Goal: Browse casually: Explore the website without a specific task or goal

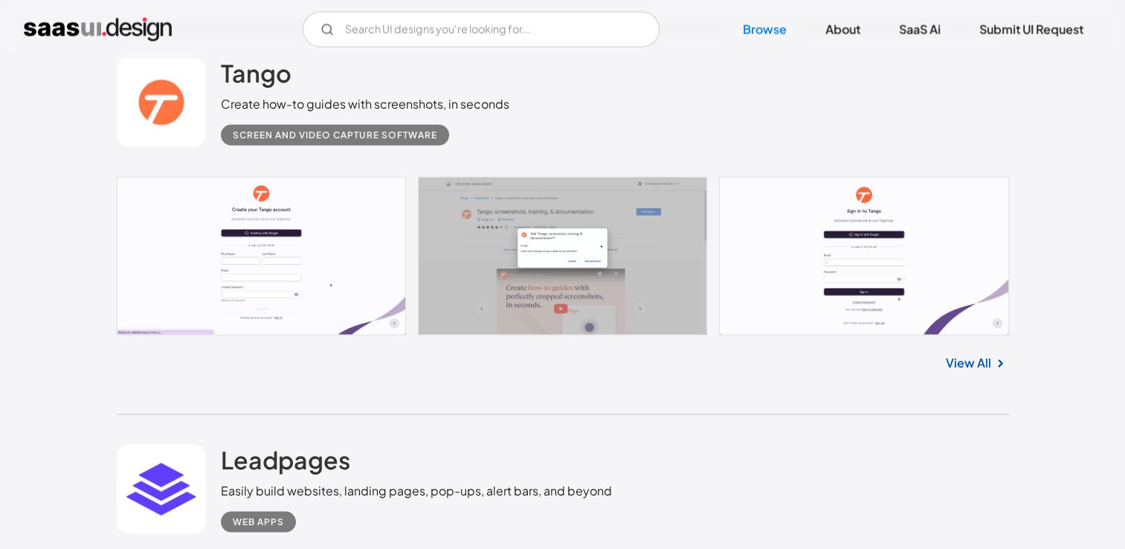
scroll to position [2825, 0]
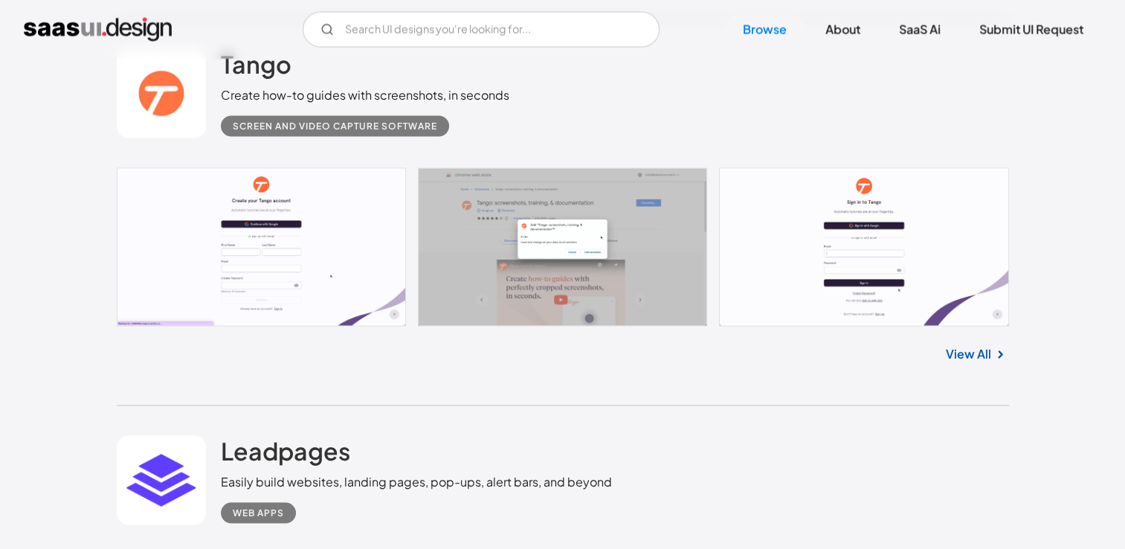
click at [333, 251] on link at bounding box center [563, 247] width 892 height 159
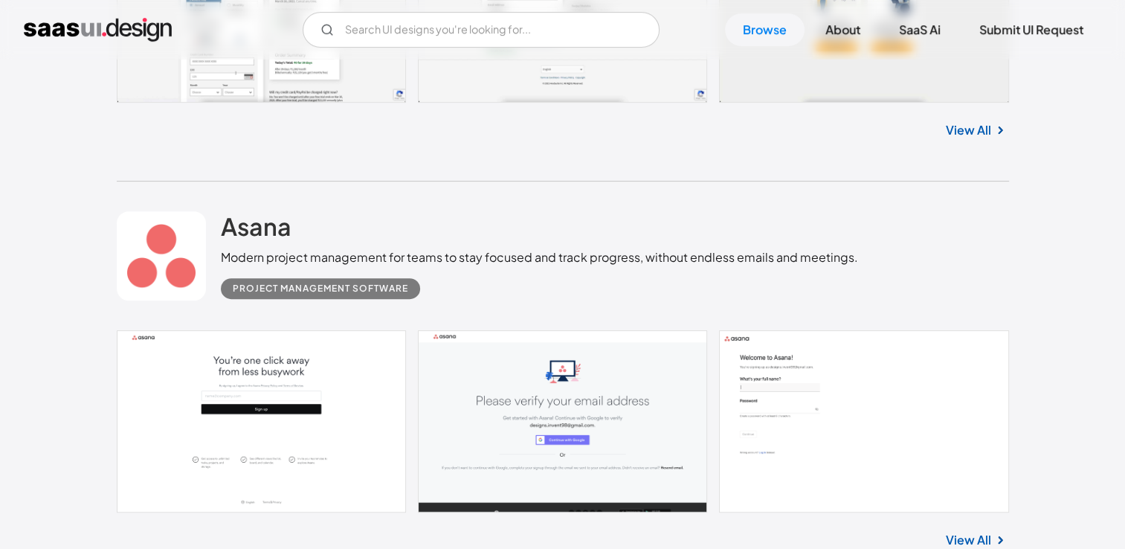
scroll to position [669, 0]
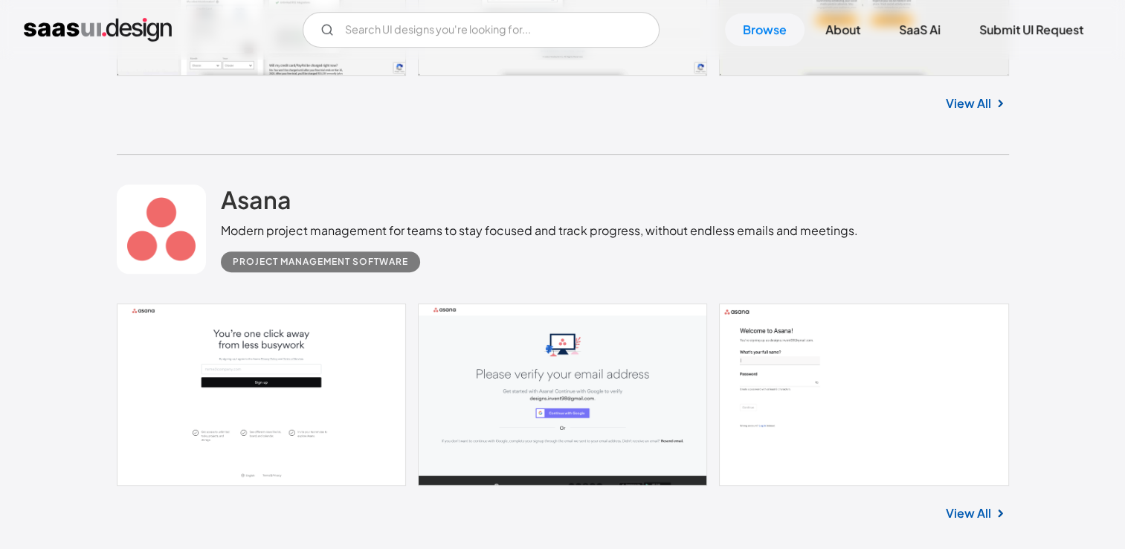
click at [977, 514] on link "View All" at bounding box center [968, 513] width 45 height 18
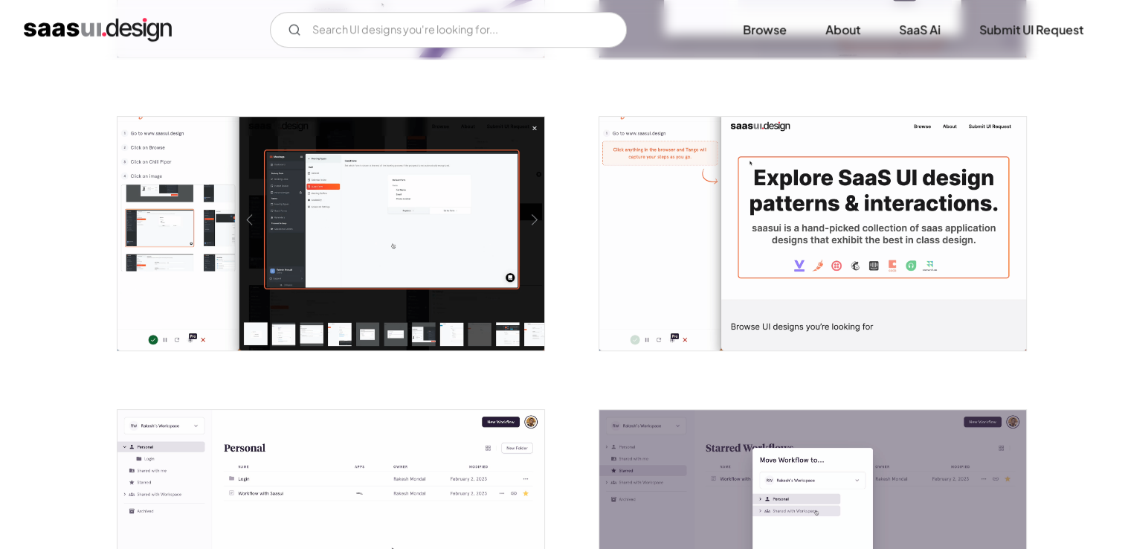
scroll to position [818, 0]
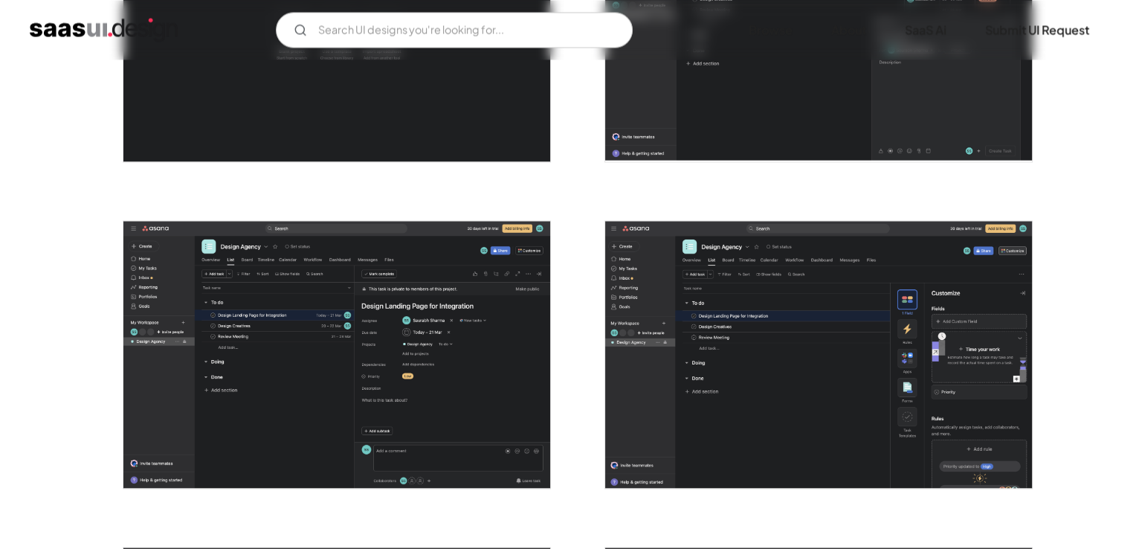
scroll to position [2751, 0]
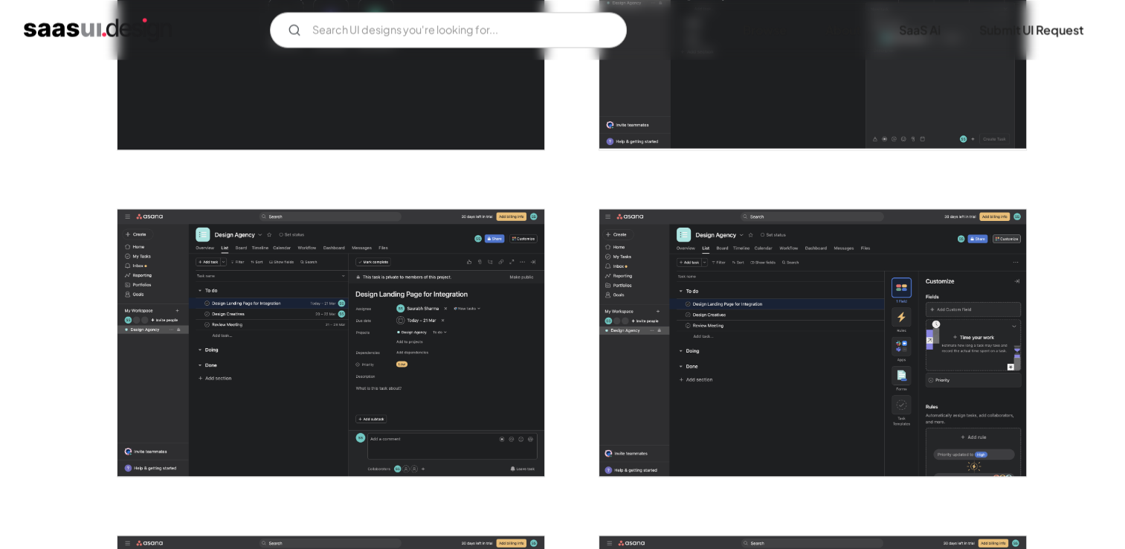
click at [706, 320] on img "open lightbox" at bounding box center [812, 342] width 427 height 267
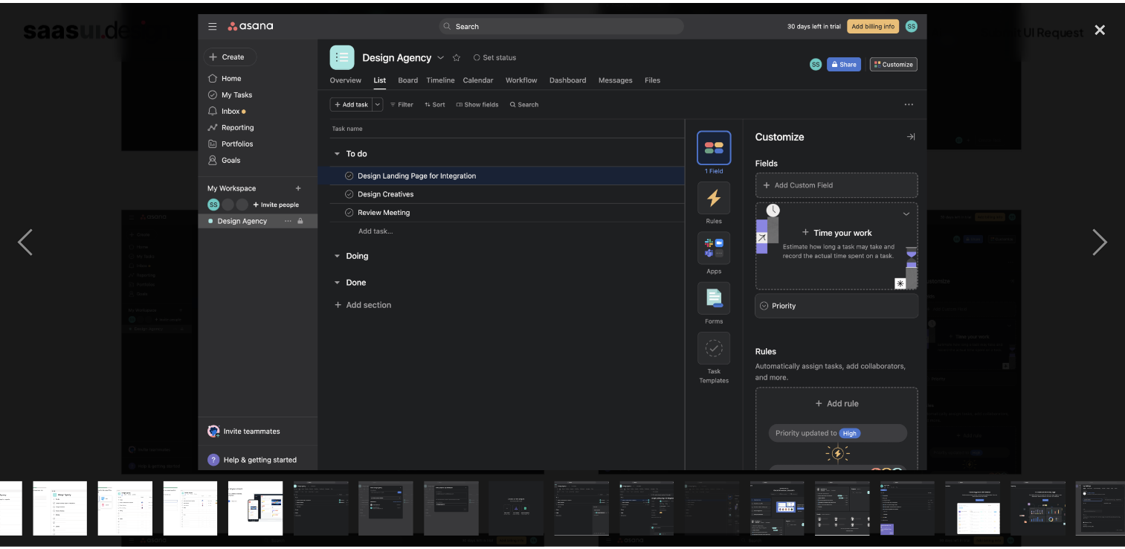
scroll to position [0, 455]
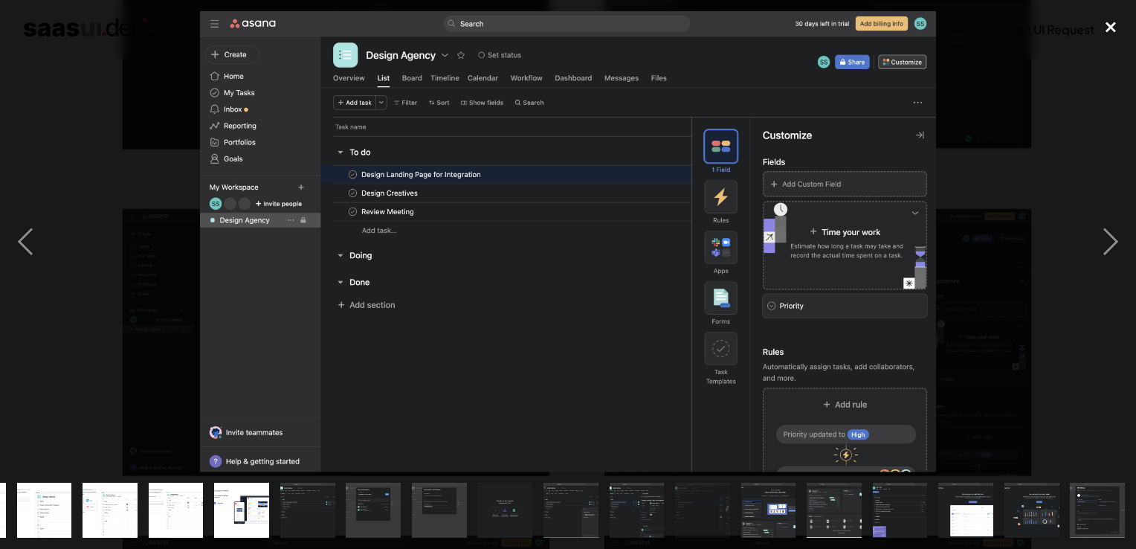
click at [1107, 25] on div "close lightbox" at bounding box center [1110, 27] width 51 height 33
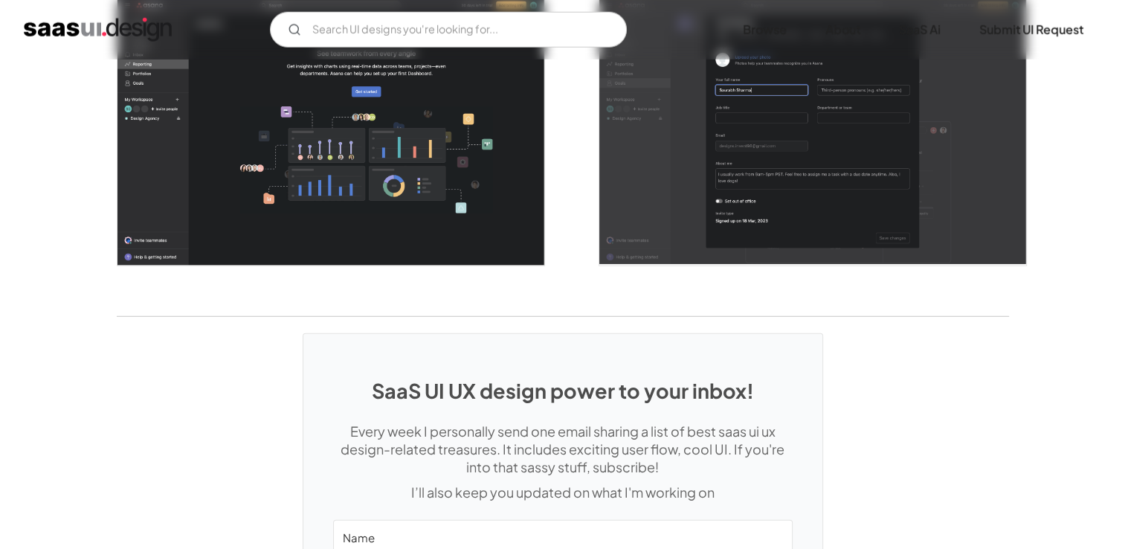
scroll to position [4193, 0]
